Goal: Task Accomplishment & Management: Complete application form

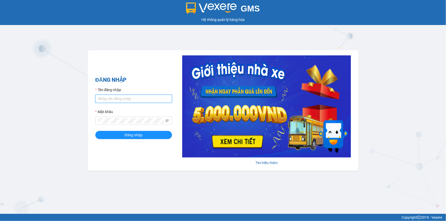
click at [121, 100] on input "Tên đăng nhập" at bounding box center [133, 99] width 77 height 8
type input "nhuanbt.minhtam"
click at [95, 131] on button "Đăng nhập" at bounding box center [133, 135] width 77 height 8
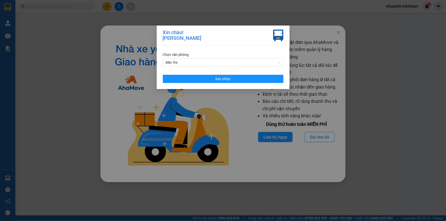
click at [228, 74] on div "Chọn văn phòng Bến Tre Xác nhận" at bounding box center [223, 67] width 133 height 43
click at [227, 76] on span "Xác nhận" at bounding box center [222, 79] width 15 height 6
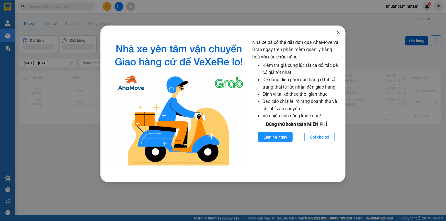
click at [339, 31] on icon "close" at bounding box center [338, 32] width 4 height 4
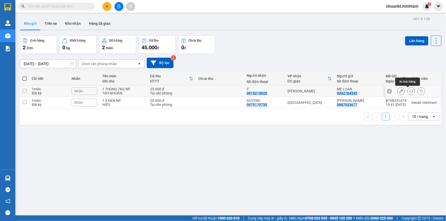
click at [409, 91] on icon at bounding box center [411, 91] width 4 height 4
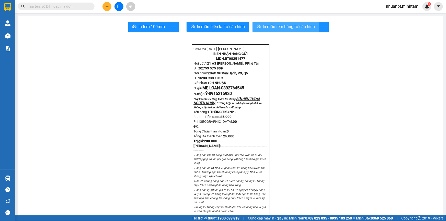
click at [289, 25] on span "In mẫu tem hàng tự cấu hình" at bounding box center [289, 26] width 52 height 6
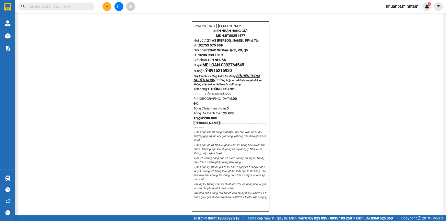
scroll to position [23, 0]
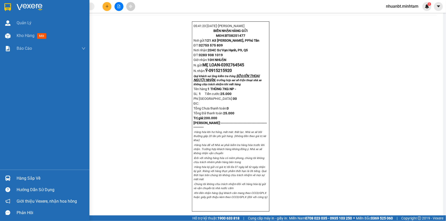
click at [7, 7] on img at bounding box center [7, 7] width 7 height 8
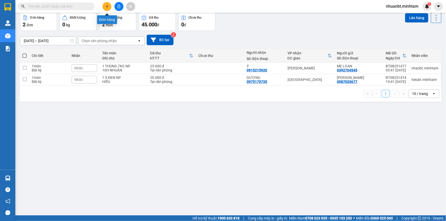
click at [108, 5] on icon "plus" at bounding box center [107, 7] width 4 height 4
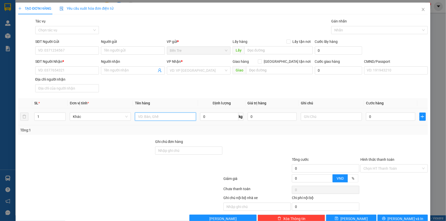
click at [155, 116] on input "text" at bounding box center [165, 117] width 61 height 8
type input "1 THÙNG 3KG NP"
click at [75, 54] on input "SĐT Người Gửi" at bounding box center [67, 50] width 64 height 8
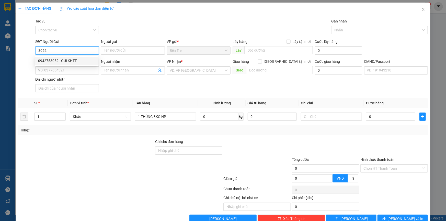
drag, startPoint x: 72, startPoint y: 59, endPoint x: 139, endPoint y: 68, distance: 68.1
click at [73, 59] on div "0942753052 - QUI KHTT" at bounding box center [66, 61] width 57 height 6
type input "0942753052"
type input "QUI KHTT"
type input "0913601163"
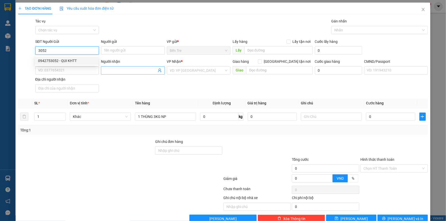
type input "DŨNG HỒ"
type input "0942753052"
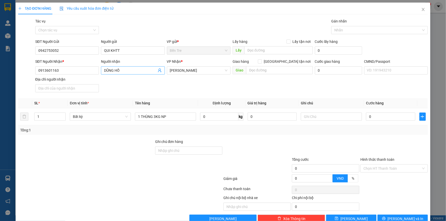
click at [158, 72] on icon "user-add" at bounding box center [160, 70] width 4 height 4
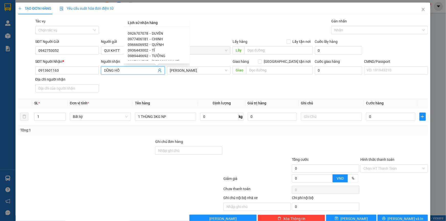
scroll to position [116, 0]
click at [143, 34] on span "0966606952" at bounding box center [138, 35] width 20 height 4
type input "0966606952"
type input "QUỲNH"
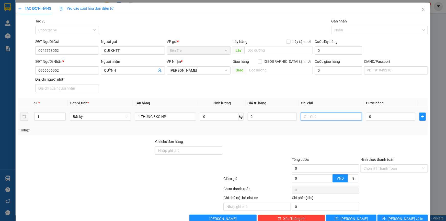
click at [314, 116] on input "text" at bounding box center [331, 117] width 61 height 8
type input "10H NHUẬN"
click at [386, 115] on input "0" at bounding box center [390, 117] width 49 height 8
type input "2"
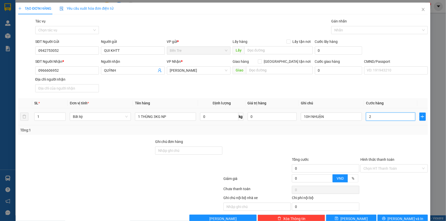
type input "2"
type input "20"
type input "20.000"
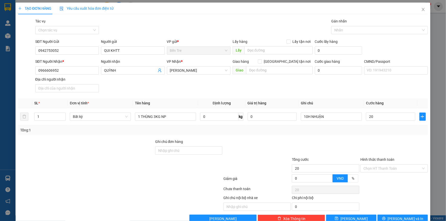
type input "20.000"
drag, startPoint x: 378, startPoint y: 136, endPoint x: 383, endPoint y: 141, distance: 6.3
click at [378, 137] on div "Transit Pickup Surcharge Ids Transit Deliver Surcharge Ids Transit Deliver Surc…" at bounding box center [222, 120] width 409 height 205
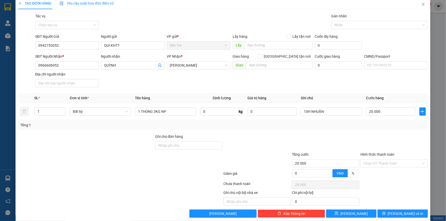
scroll to position [11, 0]
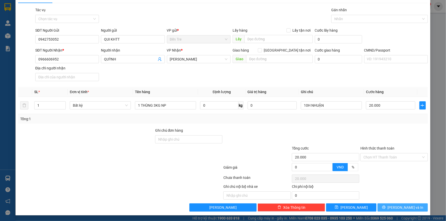
drag, startPoint x: 394, startPoint y: 205, endPoint x: 385, endPoint y: 182, distance: 24.9
click at [395, 205] on button "[PERSON_NAME] và In" at bounding box center [402, 208] width 50 height 8
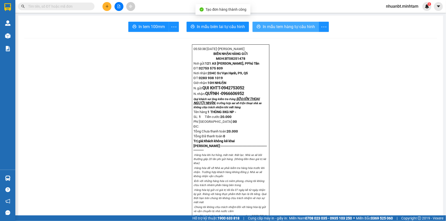
click at [286, 26] on span "In mẫu tem hàng tự cấu hình" at bounding box center [289, 26] width 52 height 6
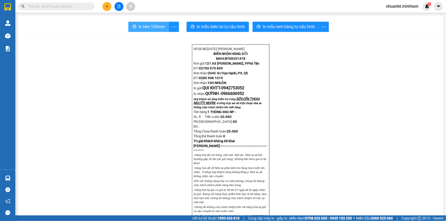
click at [144, 24] on span "In tem 100mm" at bounding box center [151, 26] width 26 height 6
